Goal: Transaction & Acquisition: Download file/media

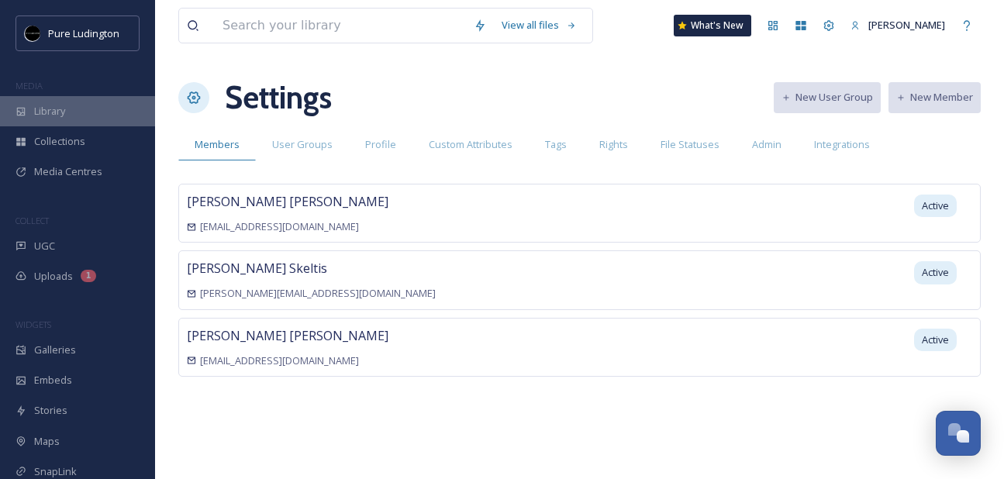
click at [79, 110] on div "Library" at bounding box center [77, 111] width 155 height 30
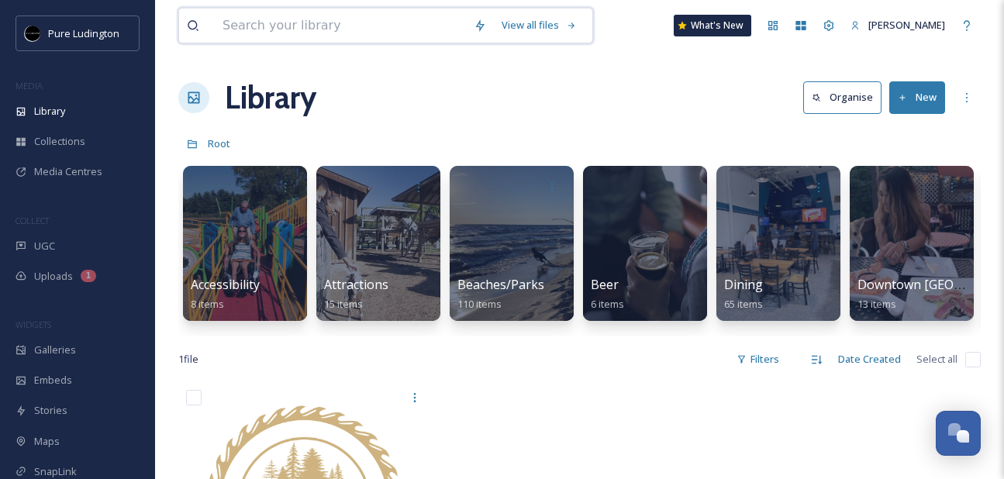
click at [341, 17] on input at bounding box center [340, 26] width 251 height 34
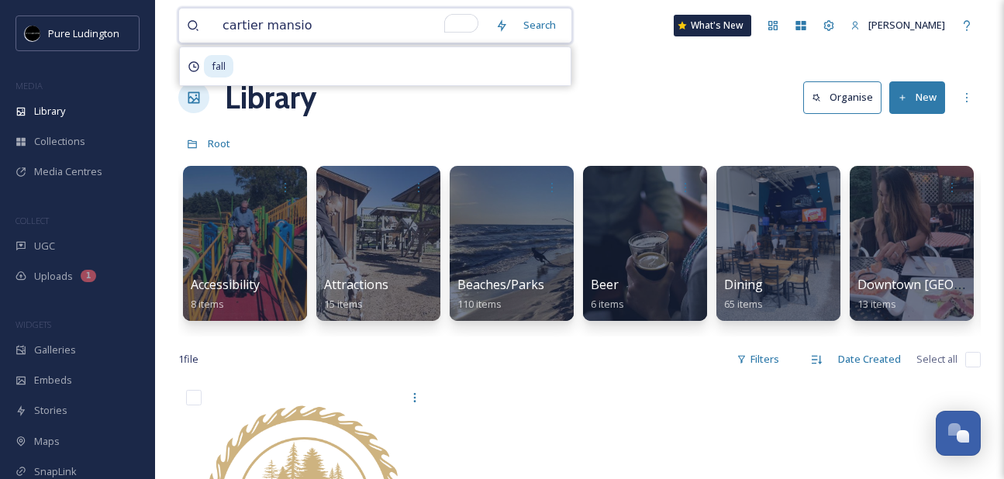
type input "cartier mansion"
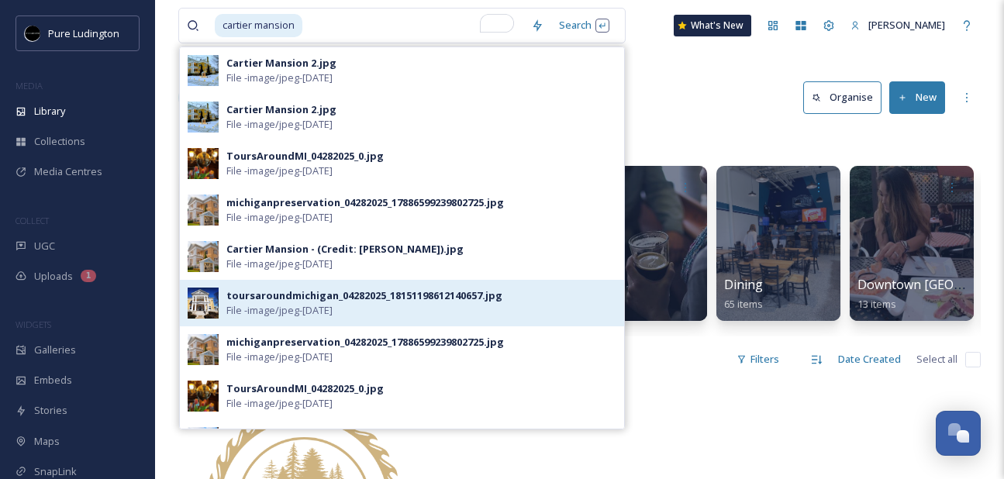
click at [288, 302] on div "toursaroundmichigan_04282025_18151198612140657.jpg" at bounding box center [364, 295] width 276 height 15
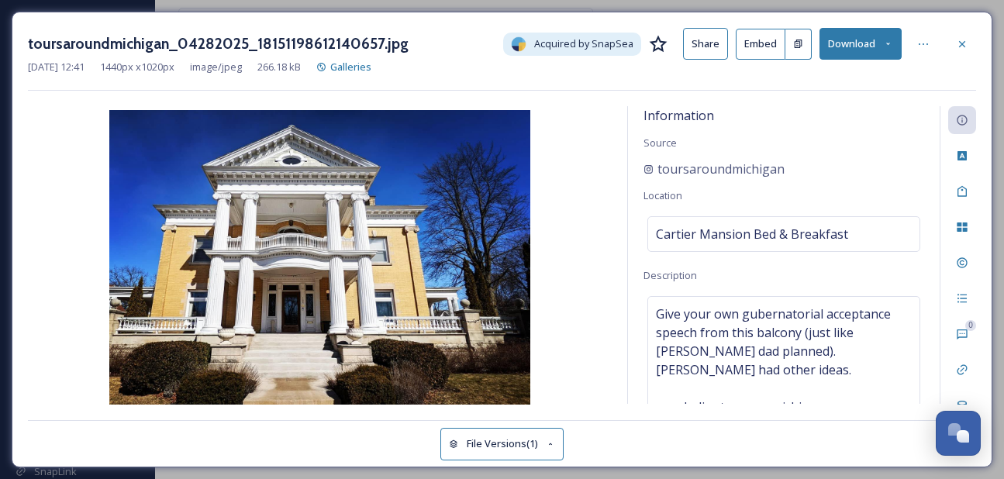
click at [841, 48] on button "Download" at bounding box center [861, 44] width 82 height 32
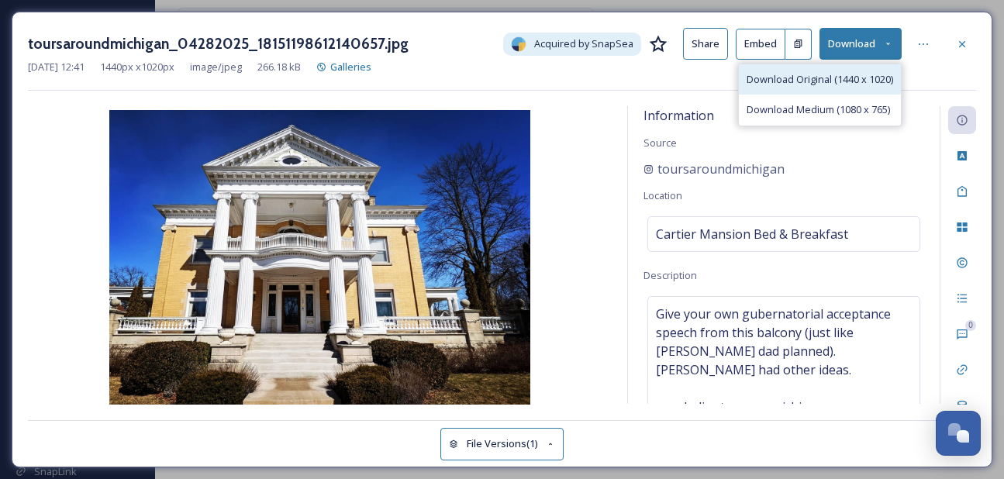
click at [810, 70] on div "Download Original (1440 x 1020)" at bounding box center [820, 79] width 162 height 30
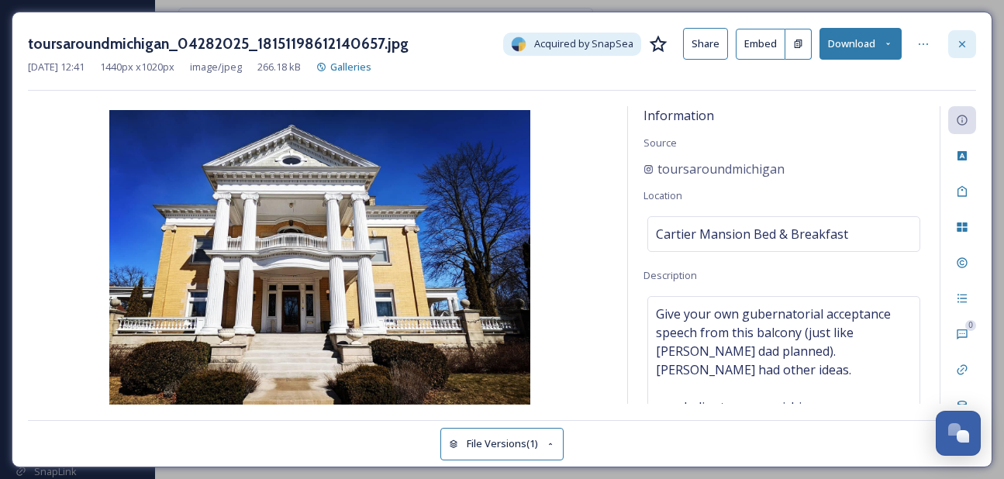
click at [965, 43] on icon at bounding box center [962, 44] width 12 height 12
